Goal: Task Accomplishment & Management: Manage account settings

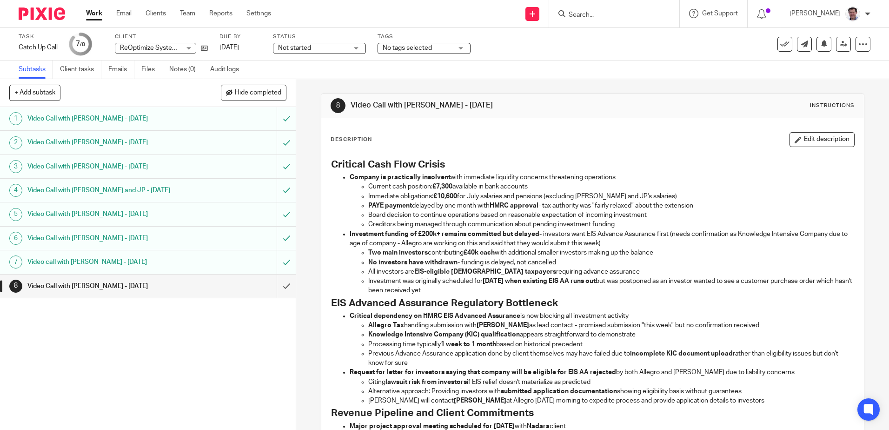
scroll to position [279, 0]
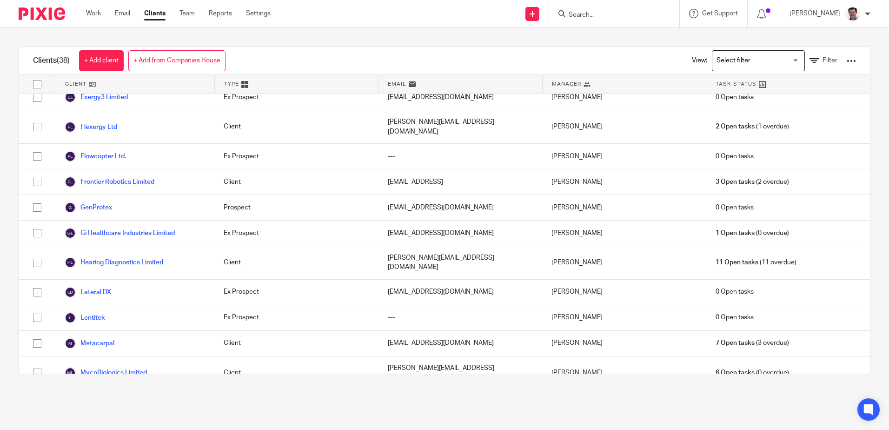
scroll to position [511, 0]
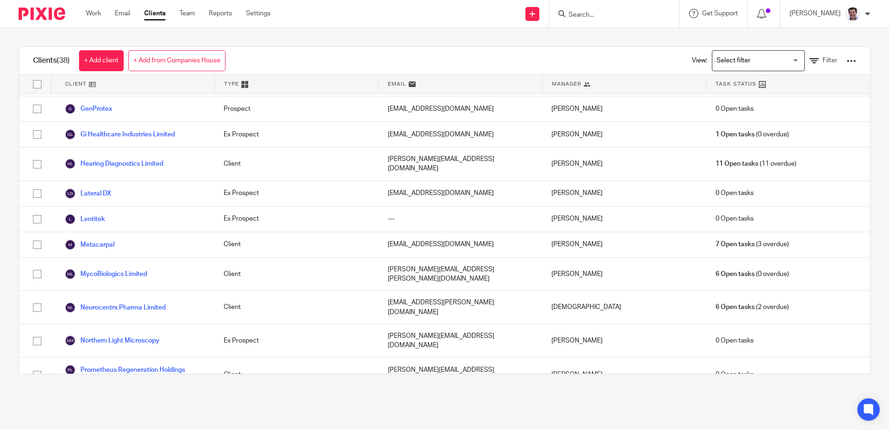
click at [115, 403] on link "Prometheus Regeneration R&D Limited" at bounding box center [130, 408] width 131 height 11
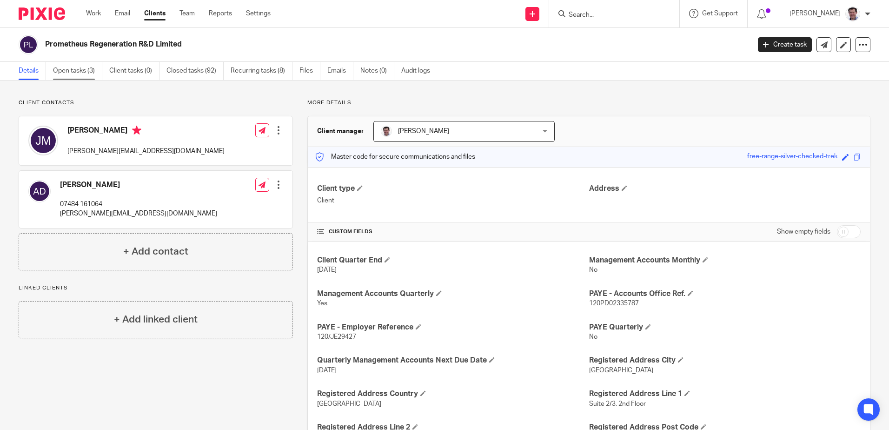
click at [81, 69] on link "Open tasks (3)" at bounding box center [77, 71] width 49 height 18
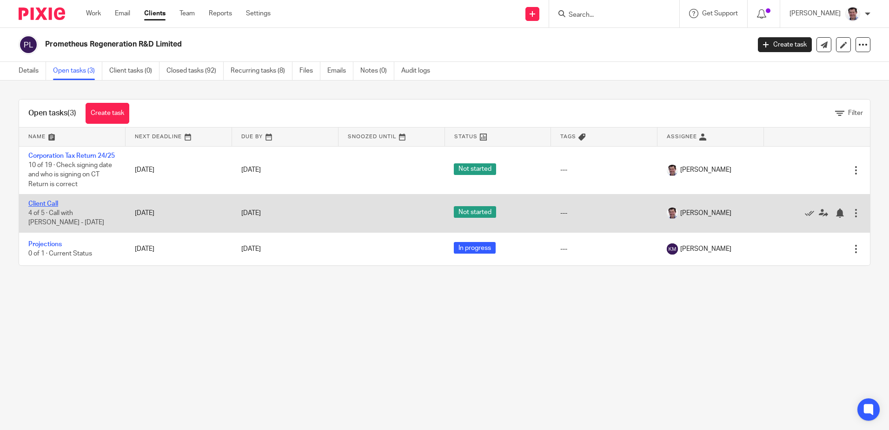
click at [54, 207] on link "Client Call" at bounding box center [43, 203] width 30 height 7
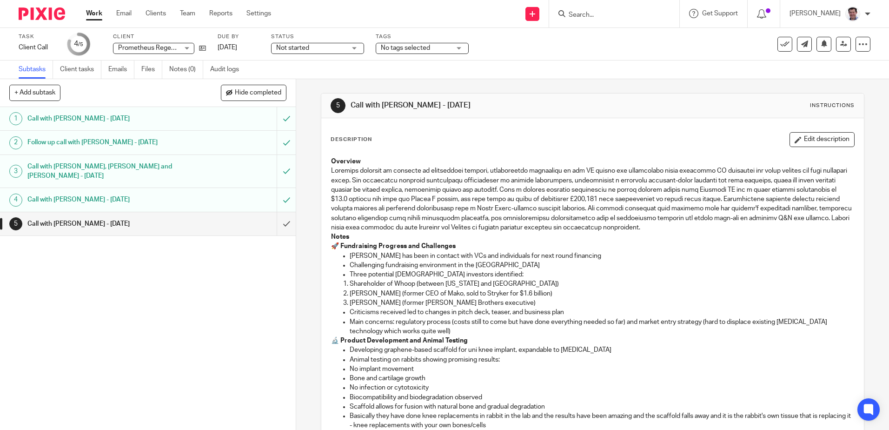
click at [40, 90] on button "+ Add subtask" at bounding box center [34, 93] width 51 height 16
type input "Call with Fred - 22 August 2025"
click at [265, 90] on p "+ Add" at bounding box center [272, 93] width 27 height 16
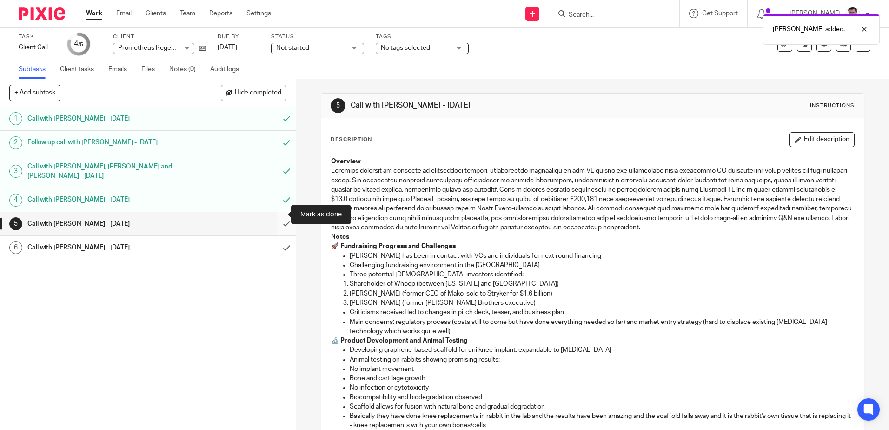
click at [277, 215] on input "submit" at bounding box center [148, 223] width 296 height 23
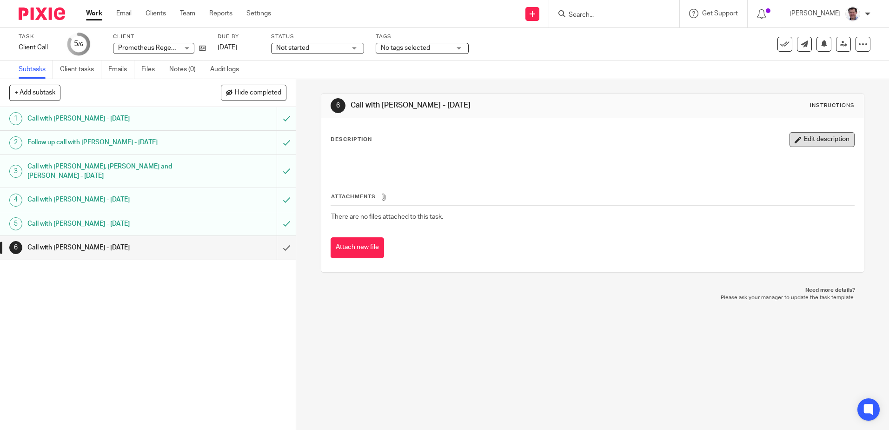
click at [803, 140] on button "Edit description" at bounding box center [822, 139] width 65 height 15
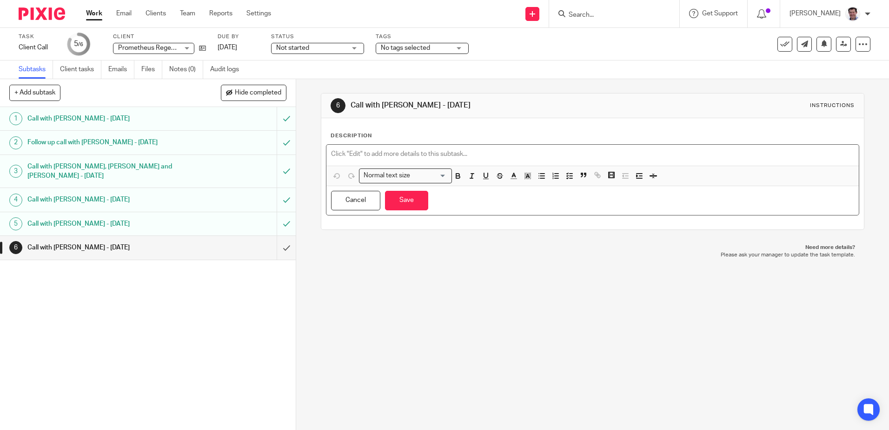
click at [333, 150] on p at bounding box center [592, 153] width 523 height 9
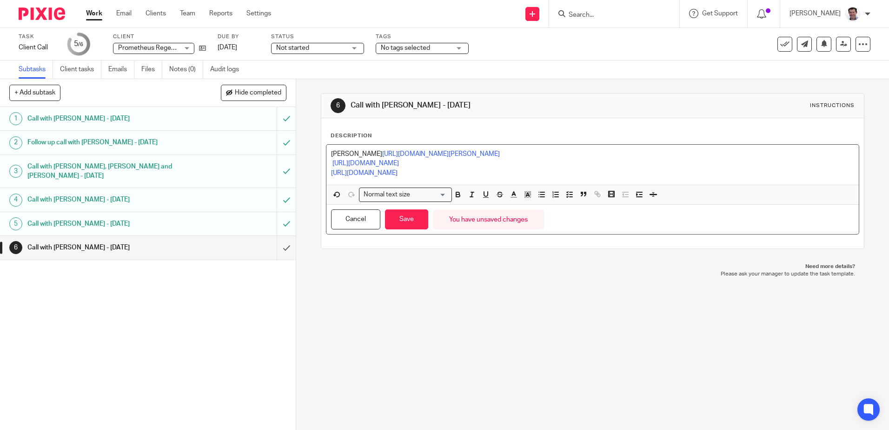
click at [331, 161] on p "[URL][DOMAIN_NAME]" at bounding box center [592, 163] width 523 height 9
click at [408, 220] on button "Save" at bounding box center [406, 219] width 43 height 20
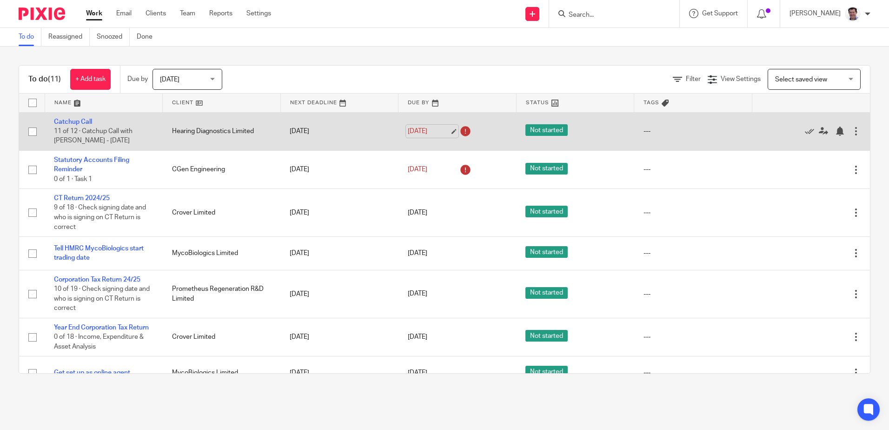
click at [432, 130] on link "20 Aug 2025" at bounding box center [429, 131] width 42 height 10
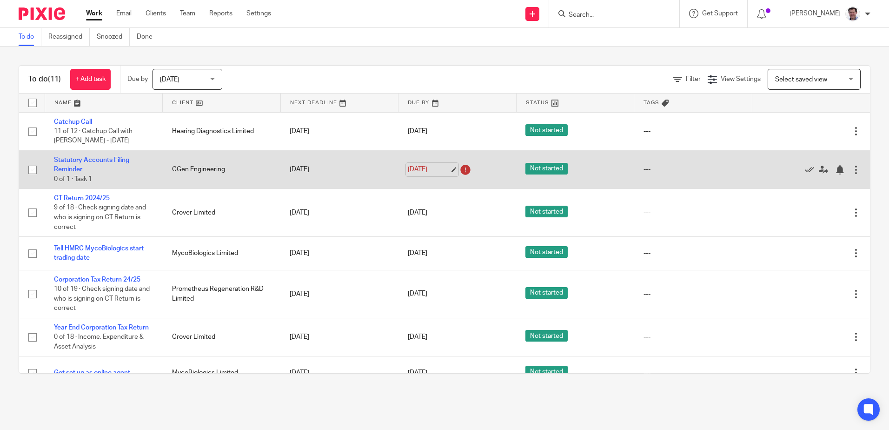
click at [438, 168] on link "21 Aug 2025" at bounding box center [429, 170] width 42 height 10
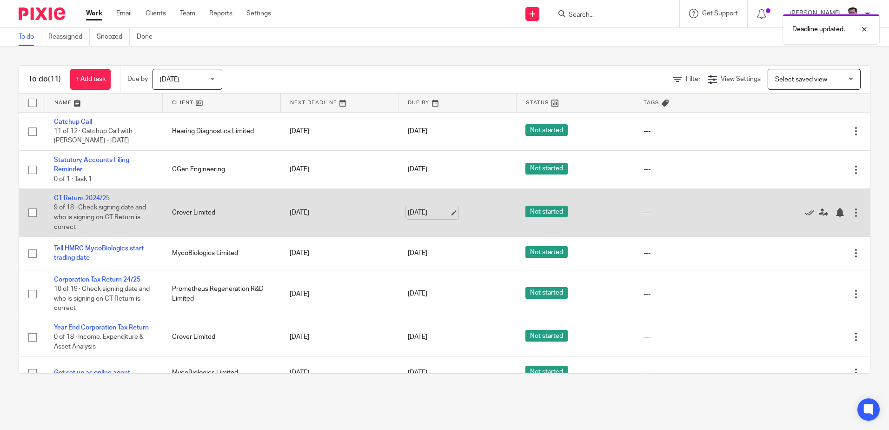
click at [435, 210] on link "22 Aug 2025" at bounding box center [429, 213] width 42 height 10
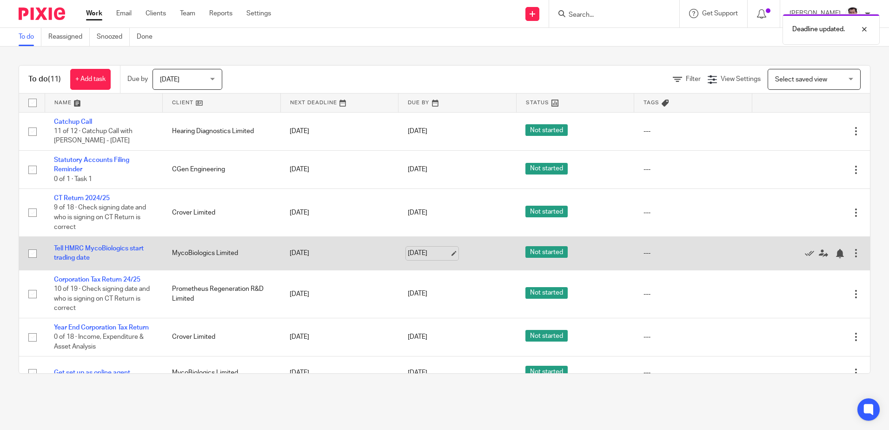
click at [441, 256] on link "22 Aug 2025" at bounding box center [429, 253] width 42 height 10
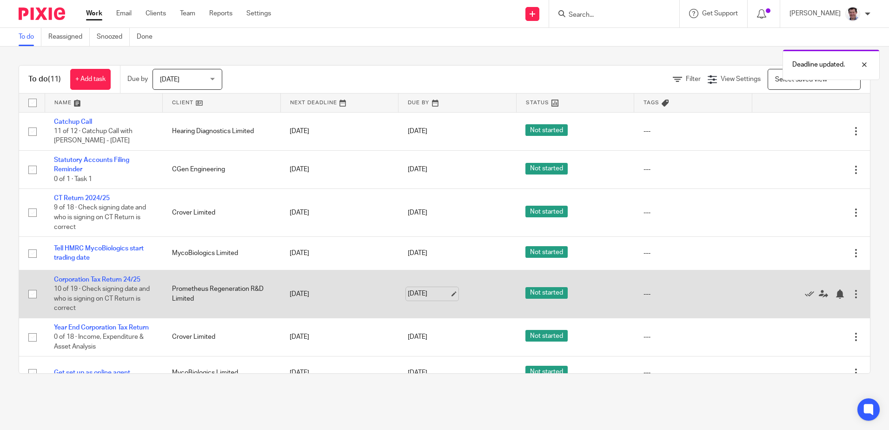
click at [440, 294] on link "22 Aug 2025" at bounding box center [429, 294] width 42 height 10
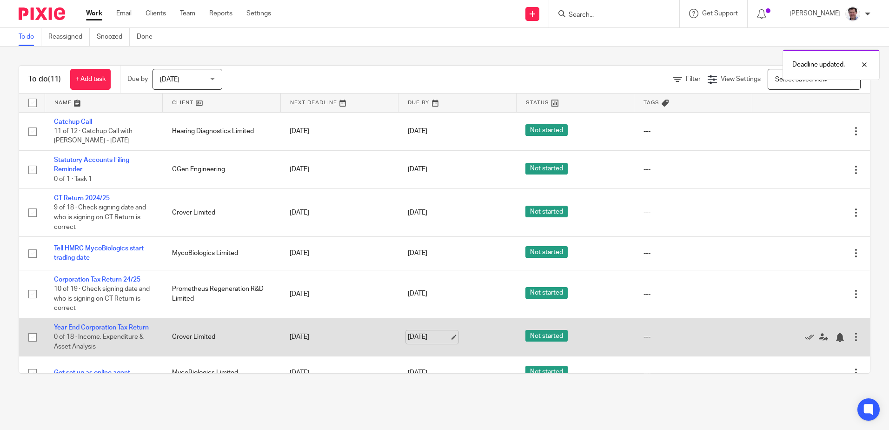
click at [446, 339] on link "22 Aug 2025" at bounding box center [429, 337] width 42 height 10
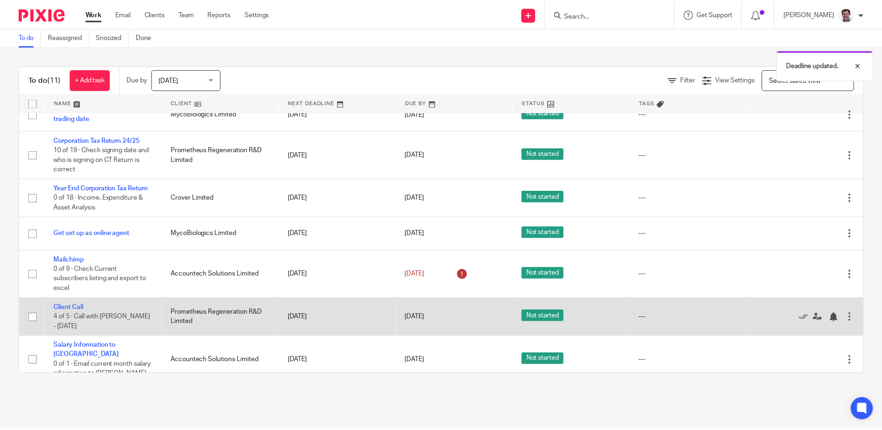
scroll to position [183, 0]
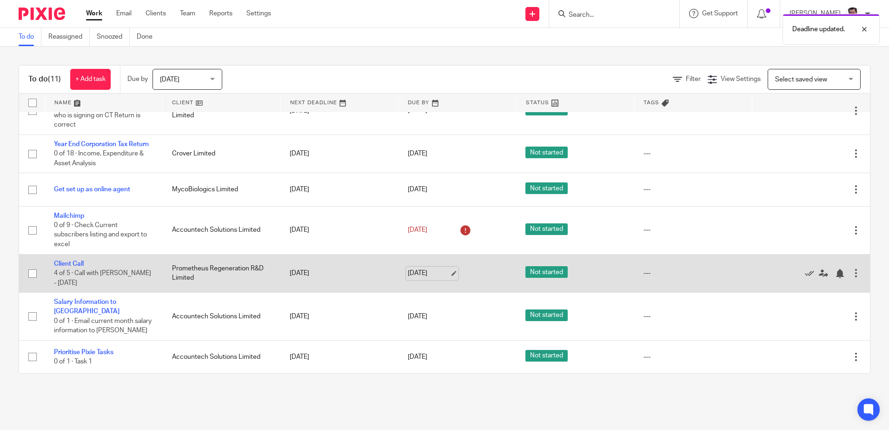
click at [434, 278] on link "22 Aug 2025" at bounding box center [429, 273] width 42 height 10
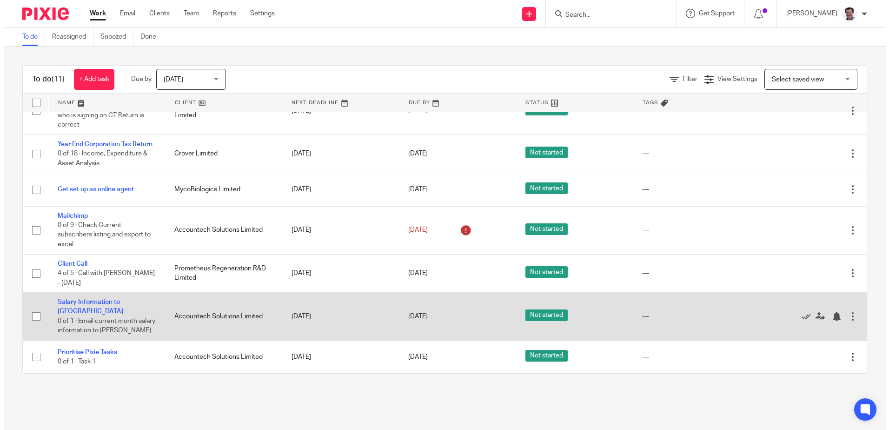
scroll to position [0, 0]
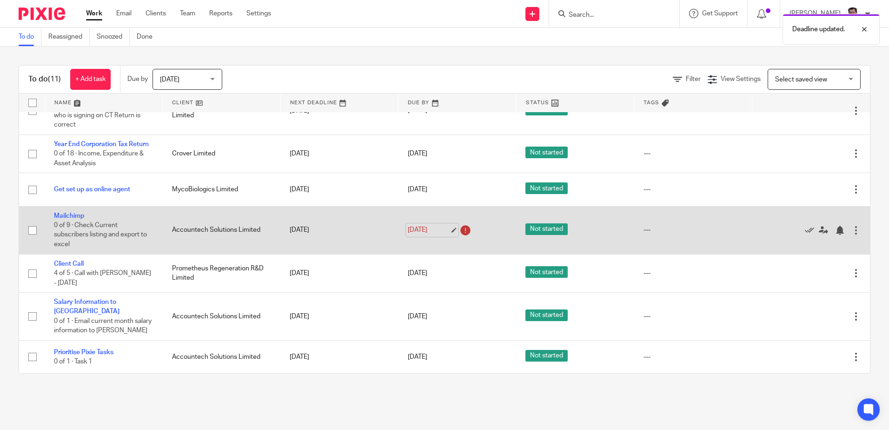
click at [432, 235] on link "22 Aug 2025" at bounding box center [429, 230] width 42 height 10
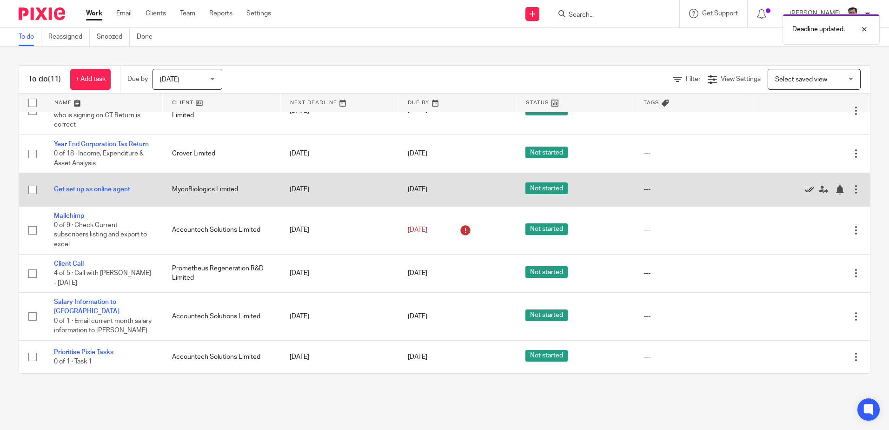
click at [805, 194] on icon at bounding box center [809, 189] width 9 height 9
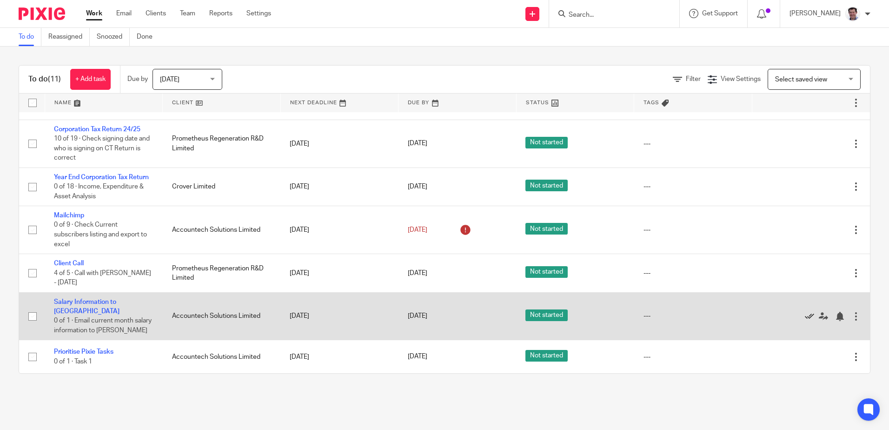
click at [805, 319] on icon at bounding box center [809, 316] width 9 height 9
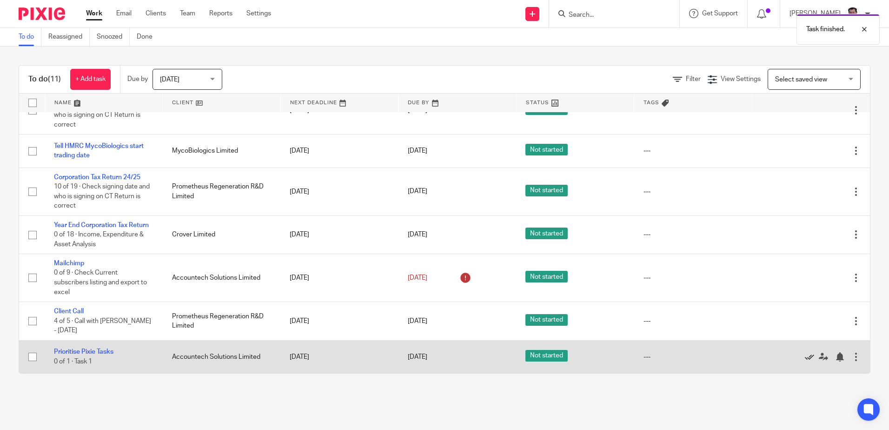
click at [805, 358] on icon at bounding box center [809, 356] width 9 height 9
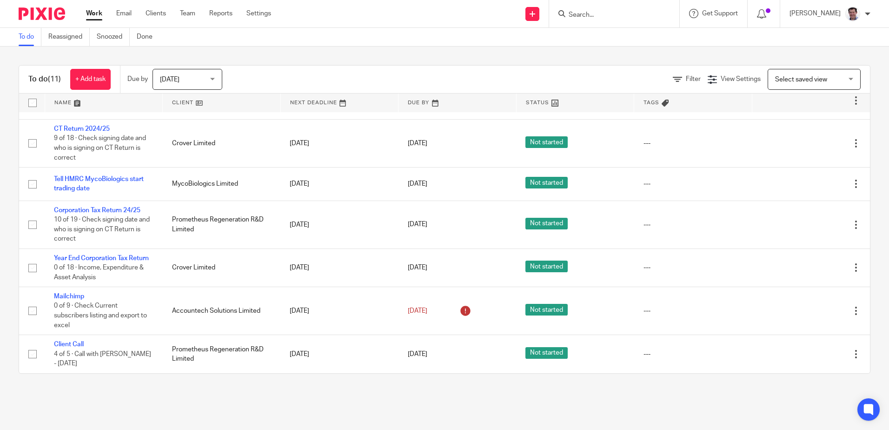
click at [102, 13] on link "Work" at bounding box center [94, 13] width 16 height 9
